Goal: Task Accomplishment & Management: Manage account settings

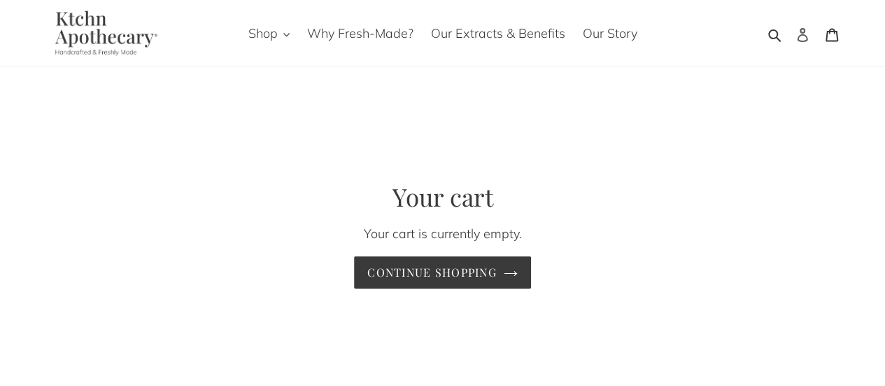
click at [809, 38] on icon at bounding box center [803, 35] width 14 height 14
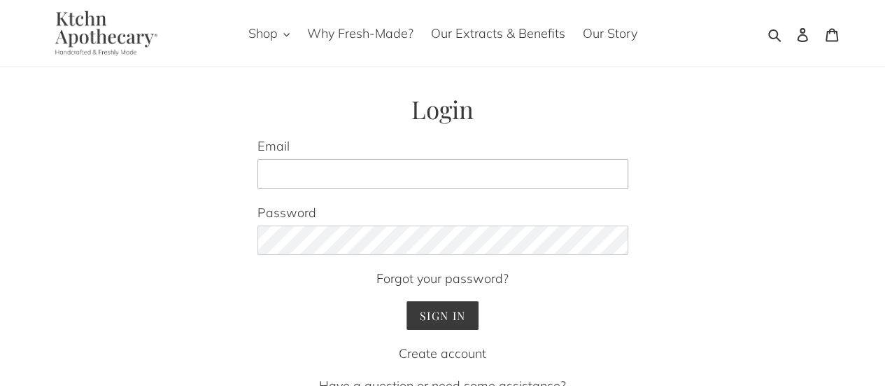
click at [414, 164] on input "Email" at bounding box center [443, 174] width 371 height 31
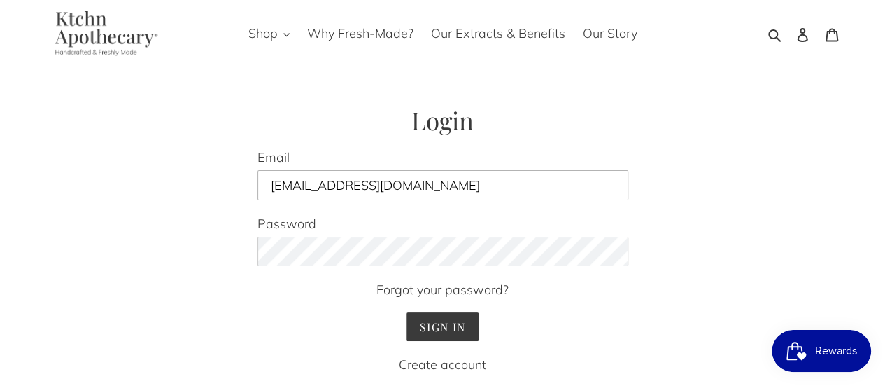
type input "snsjel@gmail.com"
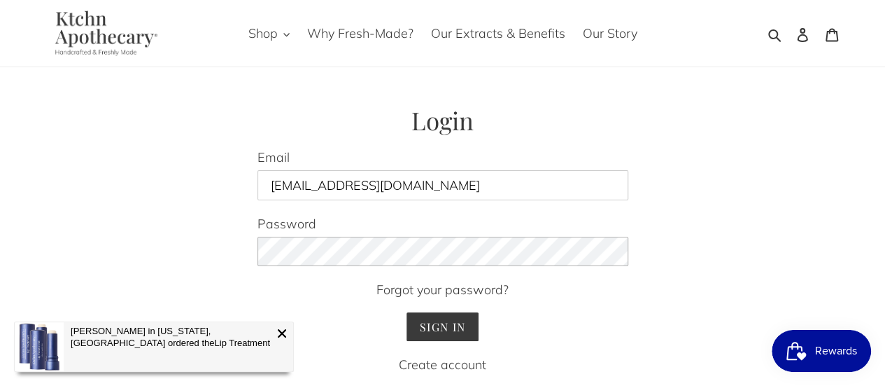
click at [407, 312] on input "Sign In" at bounding box center [443, 326] width 72 height 29
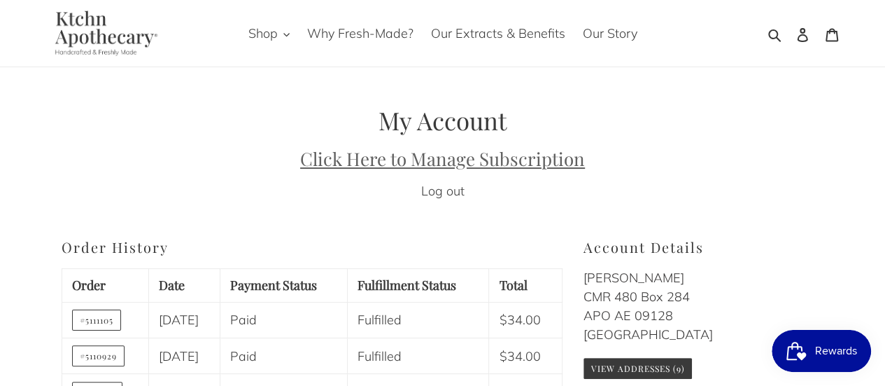
drag, startPoint x: 0, startPoint y: 0, endPoint x: 414, endPoint y: 164, distance: 445.8
click at [414, 164] on u "Click Here to Manage Subscription" at bounding box center [442, 158] width 285 height 24
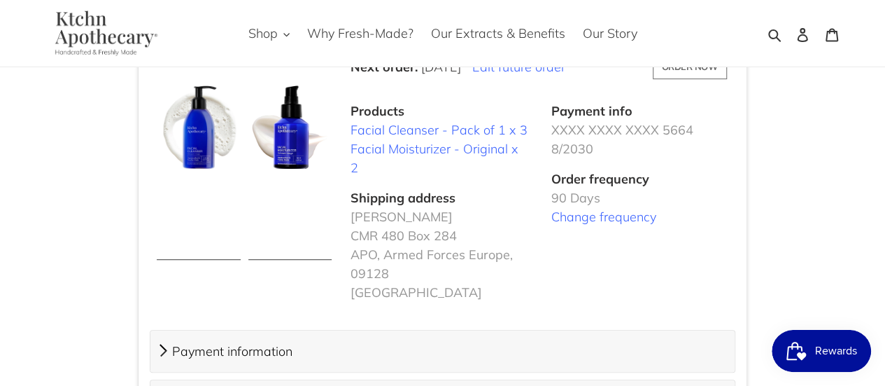
scroll to position [420, 0]
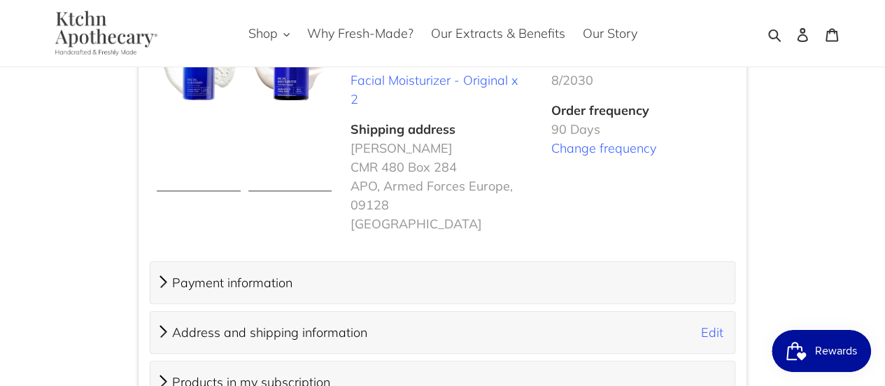
click at [261, 274] on span "Payment information" at bounding box center [232, 282] width 120 height 16
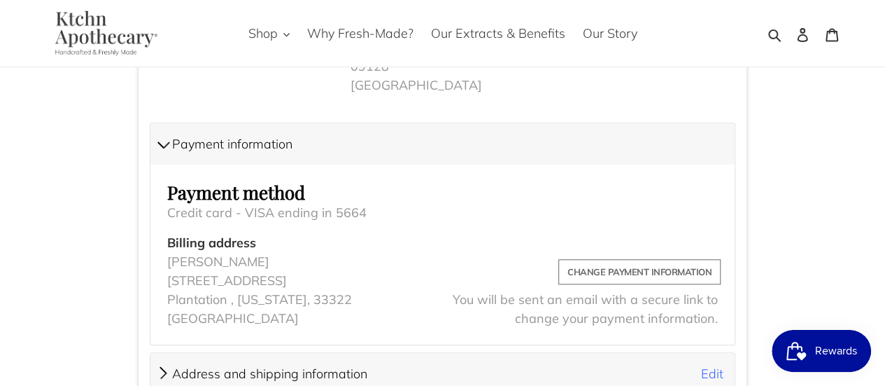
scroll to position [560, 0]
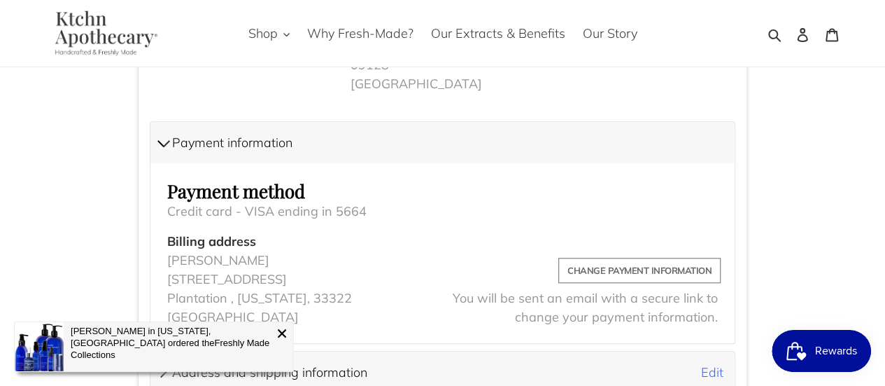
click at [596, 283] on div "You will be sent an email with a secure link to change your payment information." at bounding box center [585, 307] width 279 height 49
click at [601, 262] on span "Change payment information" at bounding box center [640, 270] width 144 height 17
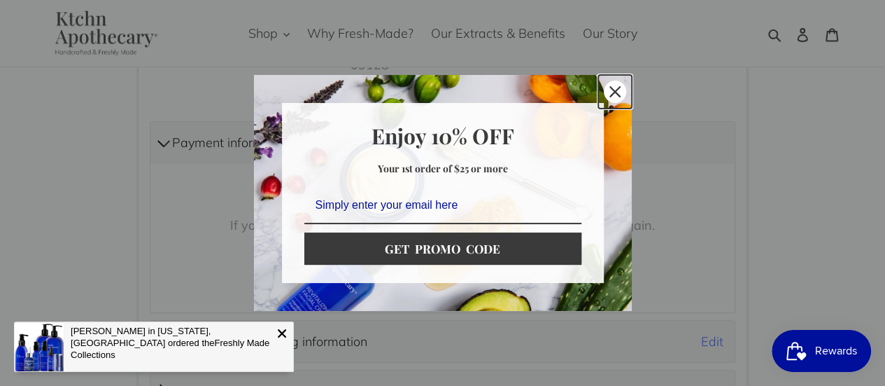
click at [623, 90] on div "Close" at bounding box center [615, 91] width 22 height 22
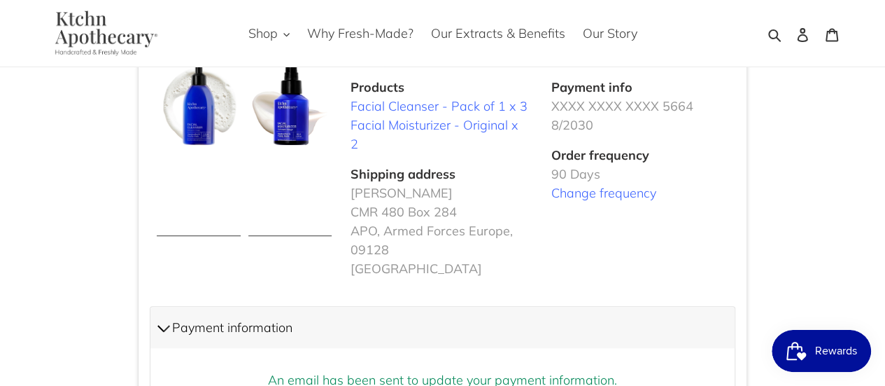
scroll to position [161, 0]
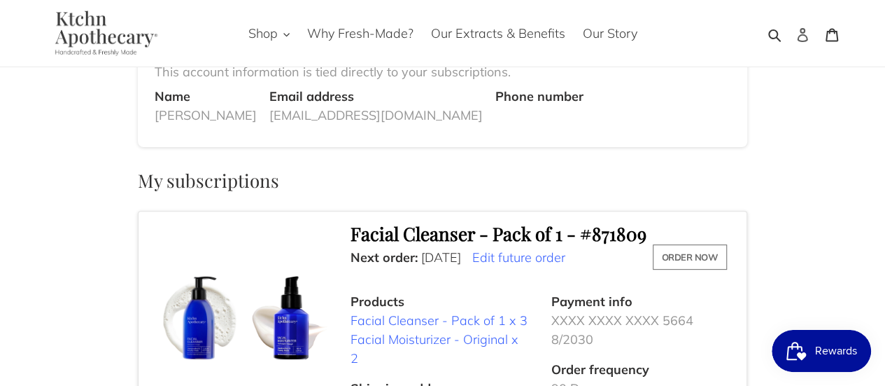
click at [805, 31] on icon at bounding box center [803, 35] width 14 height 14
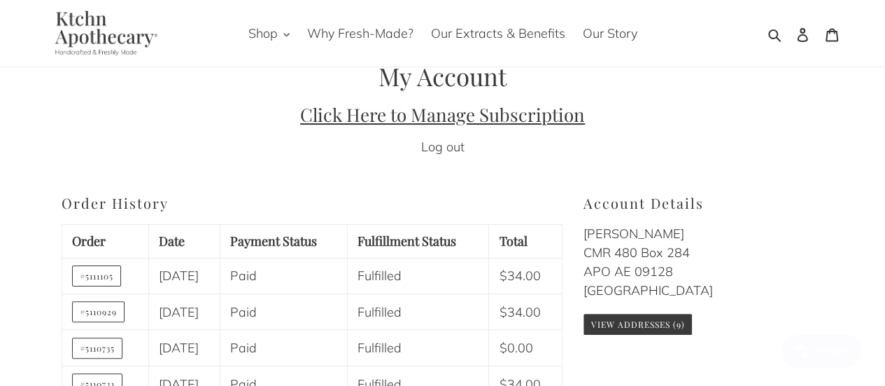
scroll to position [25, 0]
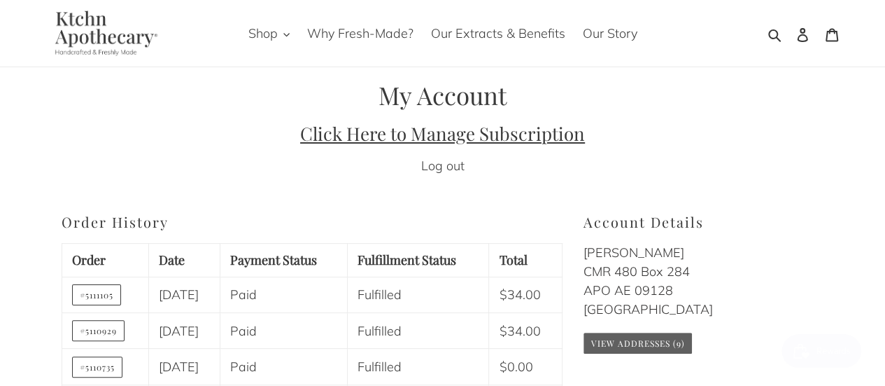
click at [662, 341] on link "View Addresses (9)" at bounding box center [638, 342] width 108 height 21
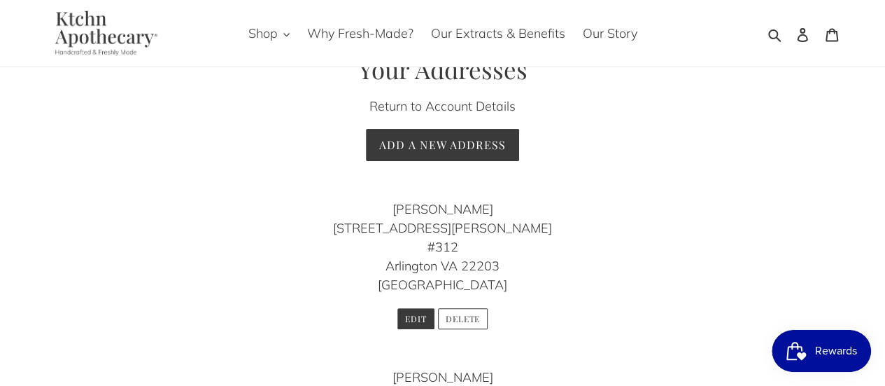
scroll to position [140, 0]
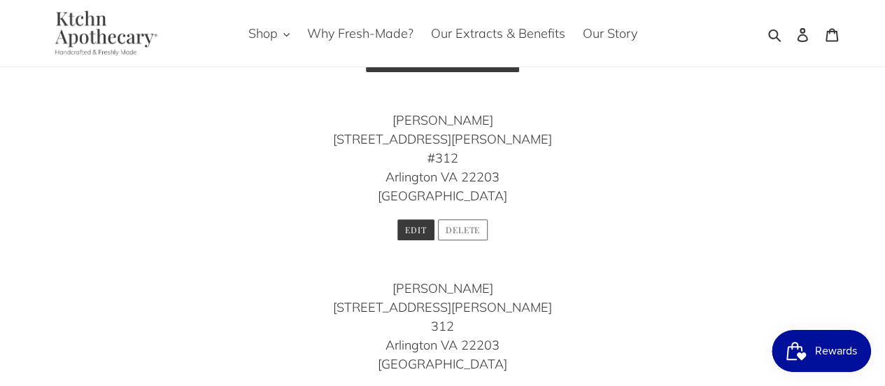
click at [471, 232] on button "Delete" at bounding box center [463, 229] width 50 height 21
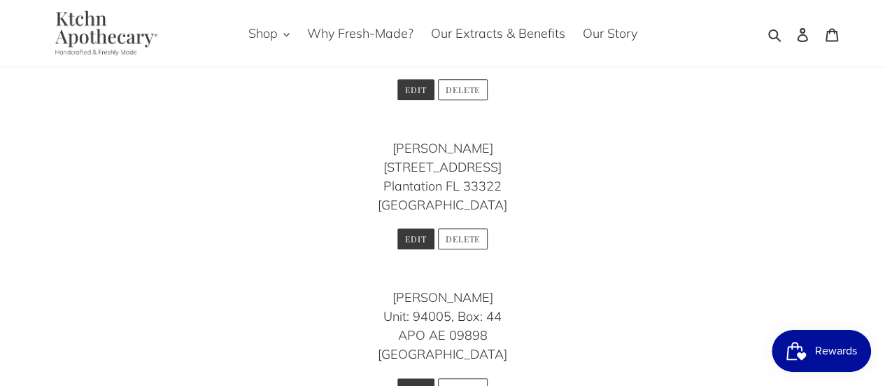
scroll to position [420, 0]
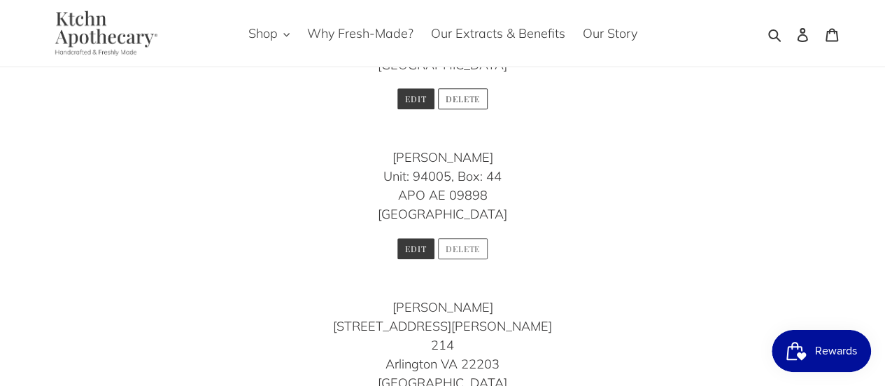
click at [472, 251] on button "Delete" at bounding box center [463, 248] width 50 height 21
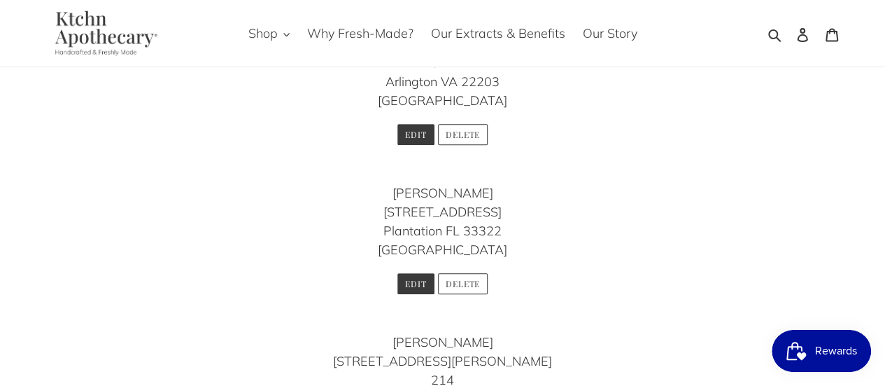
scroll to position [350, 0]
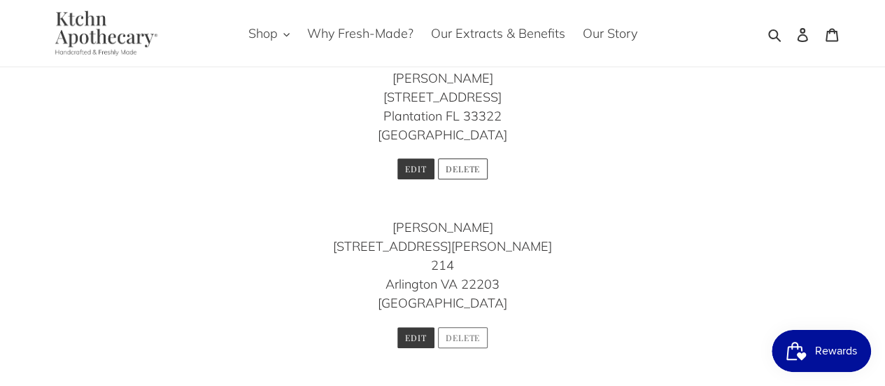
drag, startPoint x: 475, startPoint y: 334, endPoint x: 518, endPoint y: 47, distance: 290.1
click at [475, 334] on button "Delete" at bounding box center [463, 337] width 50 height 21
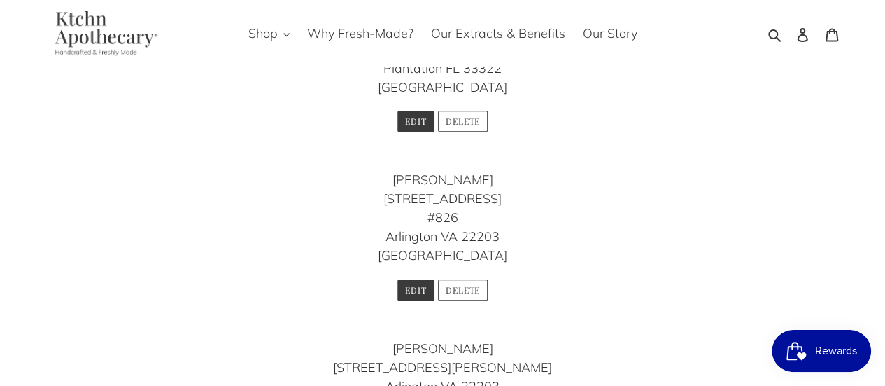
scroll to position [420, 0]
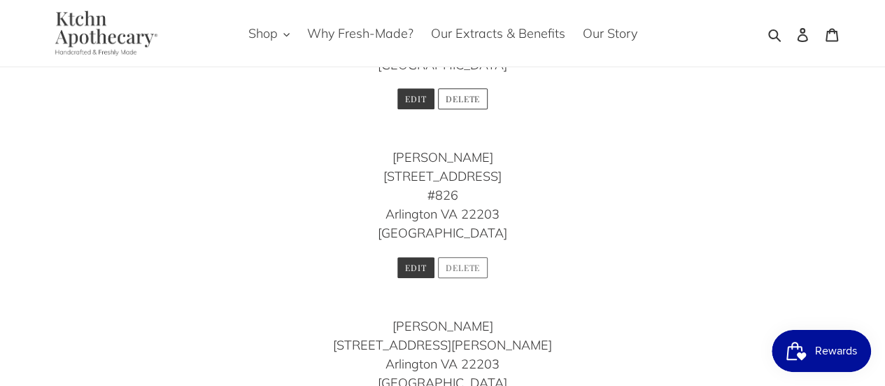
click at [465, 265] on button "Delete" at bounding box center [463, 267] width 50 height 21
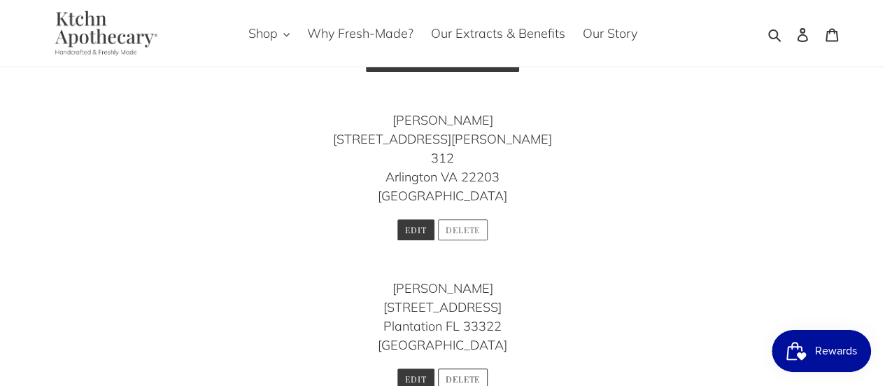
click at [472, 231] on button "Delete" at bounding box center [463, 229] width 50 height 21
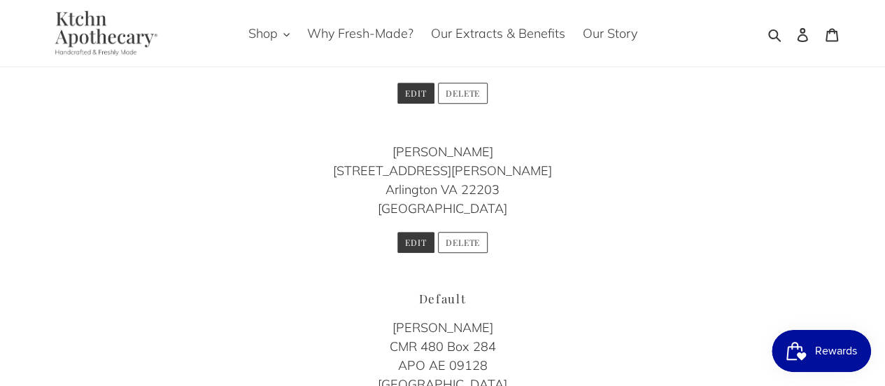
scroll to position [280, 0]
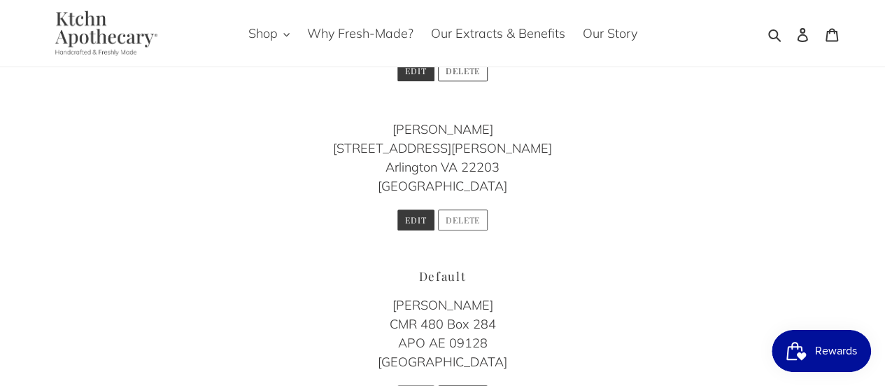
click at [470, 223] on button "Delete" at bounding box center [463, 219] width 50 height 21
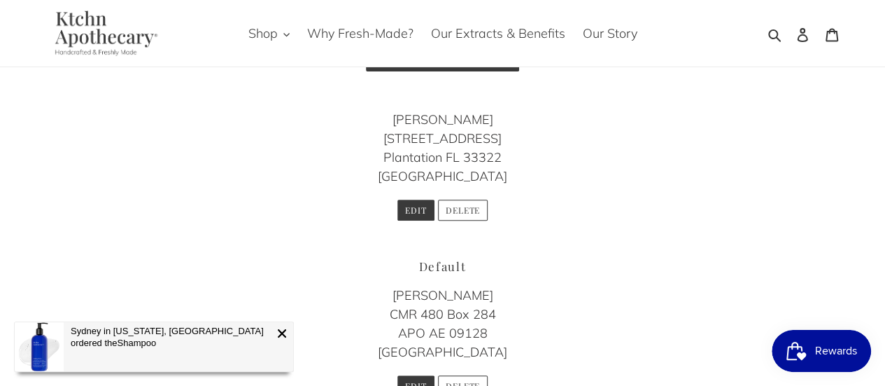
scroll to position [140, 0]
click at [479, 211] on button "Delete" at bounding box center [463, 210] width 50 height 21
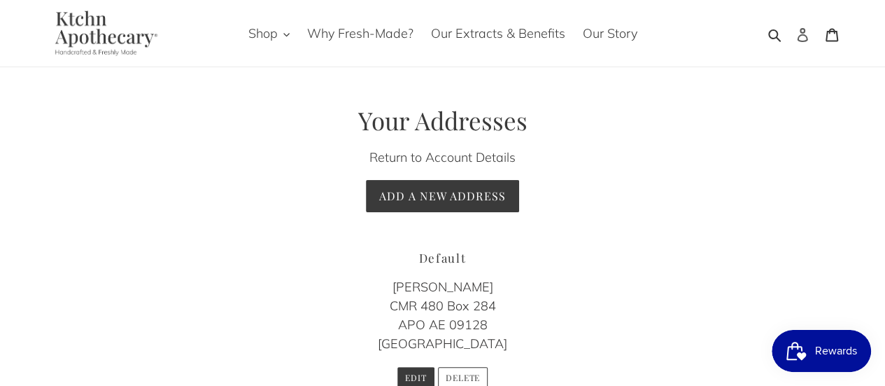
click at [808, 38] on icon at bounding box center [803, 35] width 14 height 14
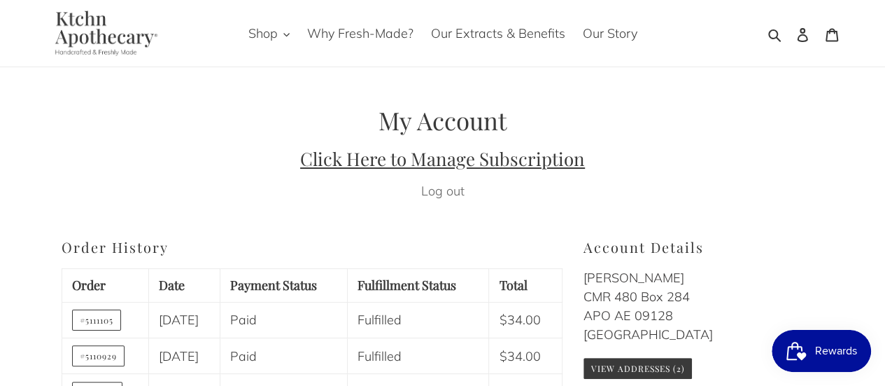
click at [456, 190] on link "Log out" at bounding box center [442, 191] width 43 height 16
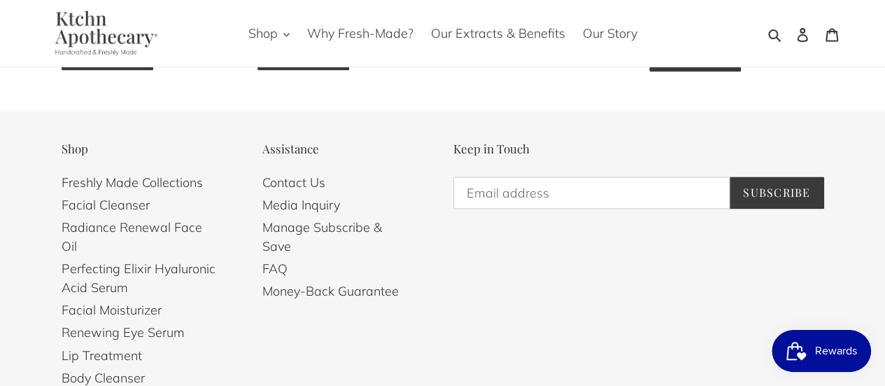
scroll to position [1120, 0]
